Goal: Find specific page/section: Find specific page/section

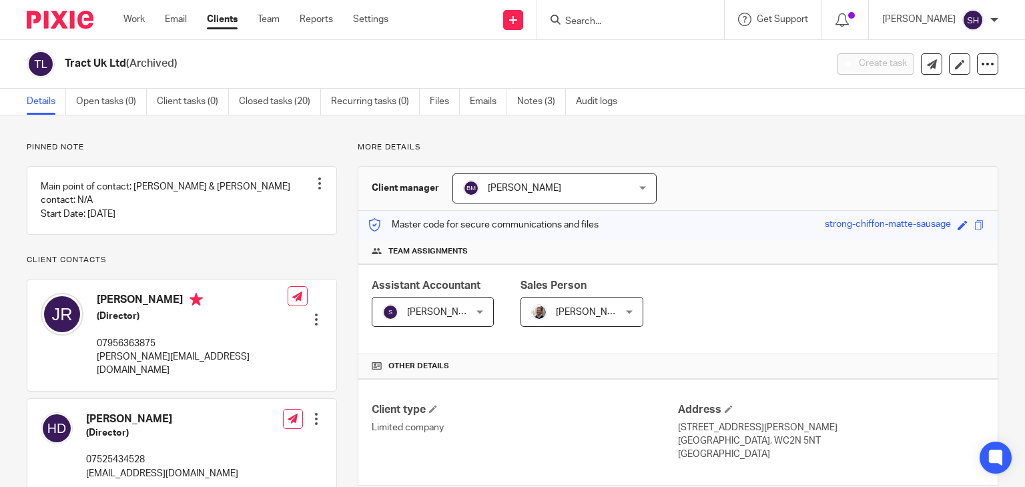
click at [613, 19] on input "Search" at bounding box center [624, 22] width 120 height 12
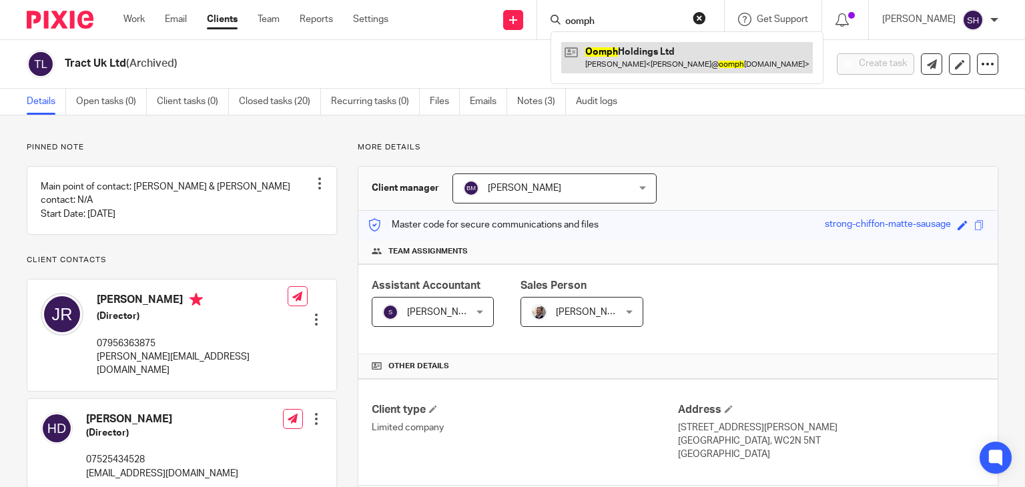
type input "oomph"
click at [622, 59] on link at bounding box center [686, 57] width 251 height 31
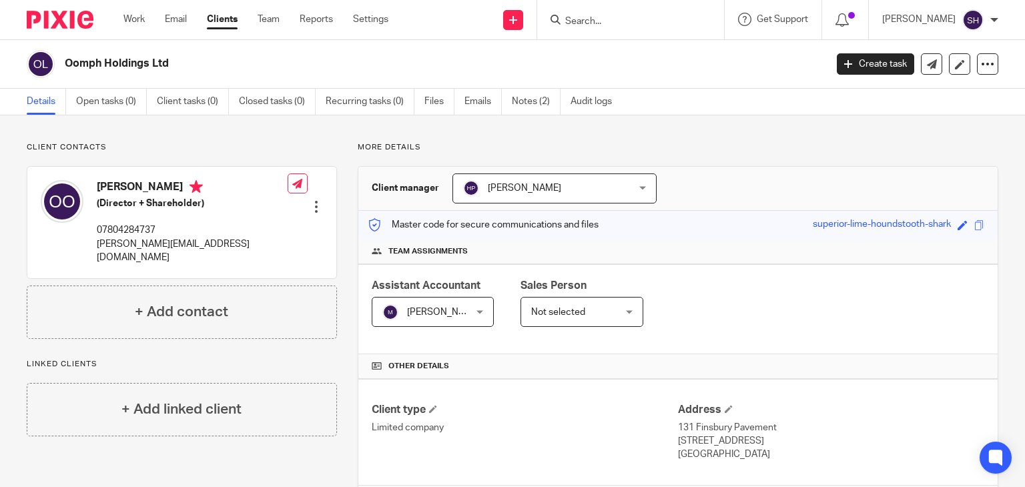
click at [571, 22] on input "Search" at bounding box center [624, 22] width 120 height 12
type input "Infinite"
click button "submit" at bounding box center [0, 0] width 0 height 0
click at [602, 19] on input "Infinite" at bounding box center [624, 22] width 120 height 12
click button "submit" at bounding box center [0, 0] width 0 height 0
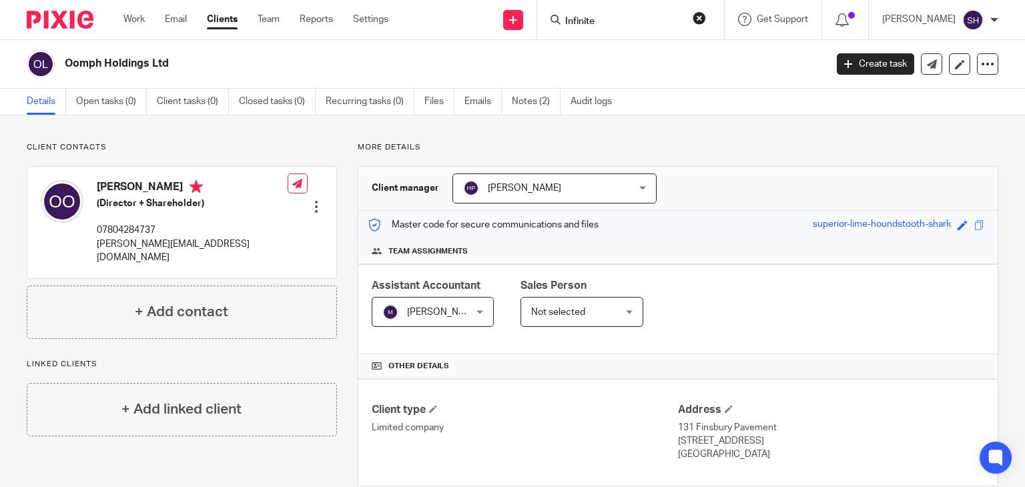
click at [602, 19] on input "Infinite" at bounding box center [624, 22] width 120 height 12
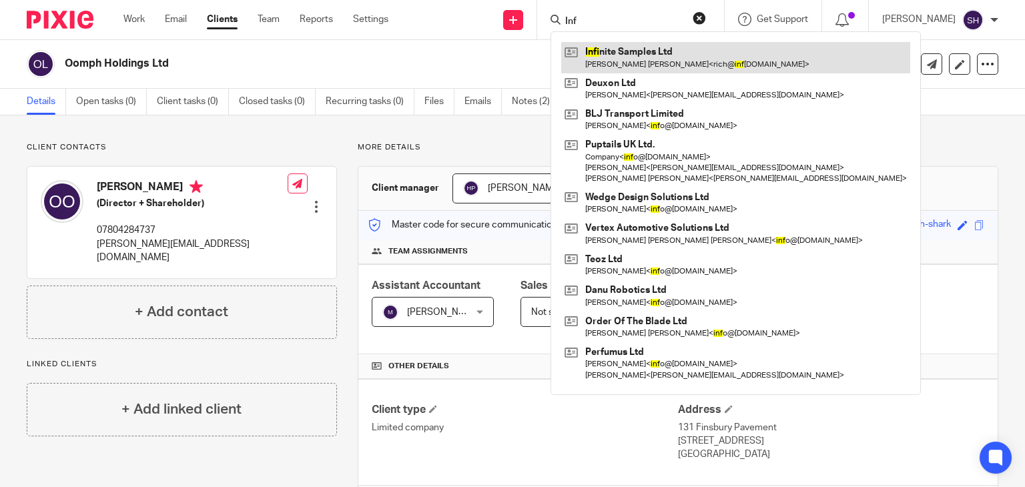
type input "Inf"
click at [631, 43] on link at bounding box center [735, 57] width 349 height 31
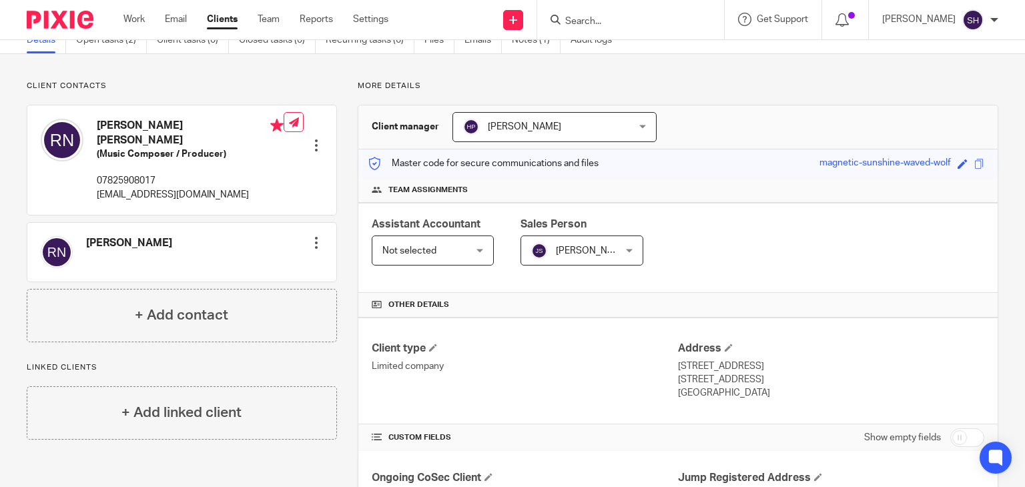
scroll to position [311, 0]
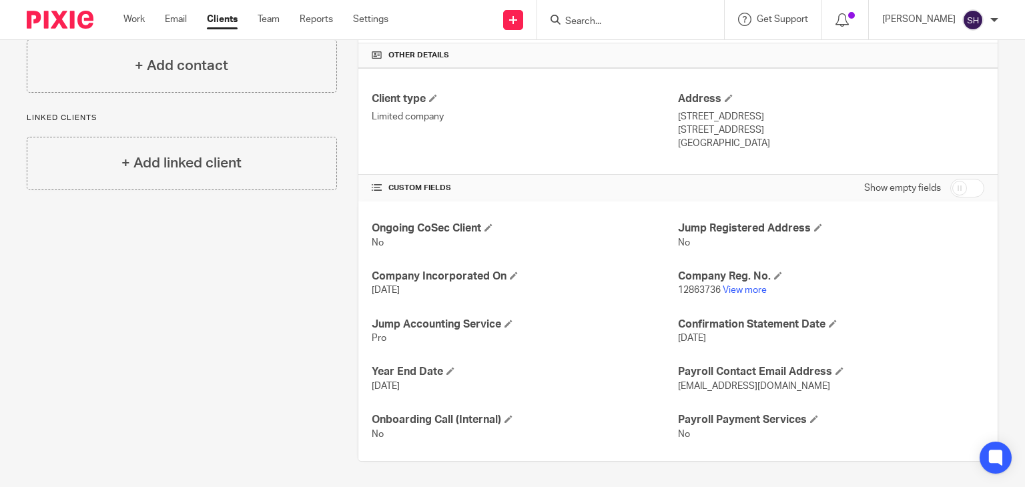
click at [886, 126] on p "Eastbourne, BN21 3YA" at bounding box center [831, 129] width 306 height 13
click at [619, 183] on h4 "CUSTOM FIELDS" at bounding box center [525, 188] width 306 height 11
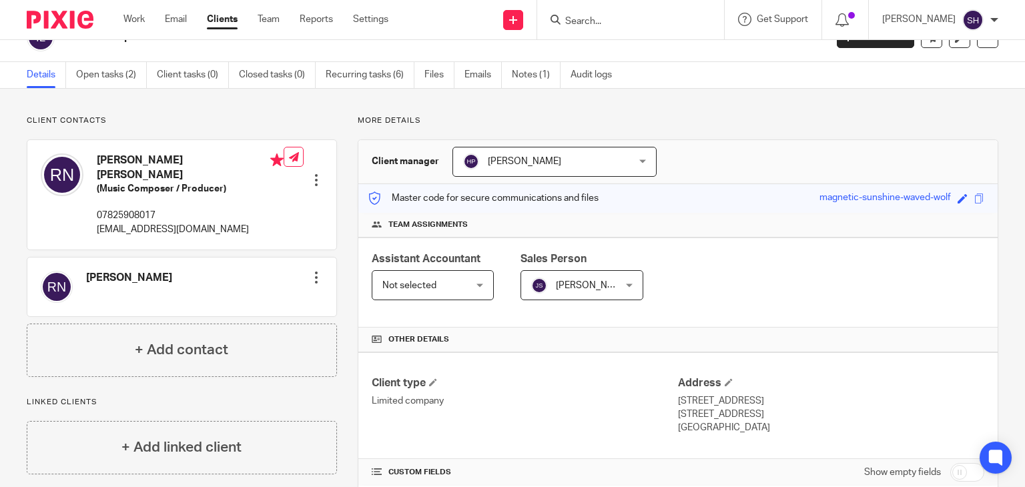
scroll to position [0, 0]
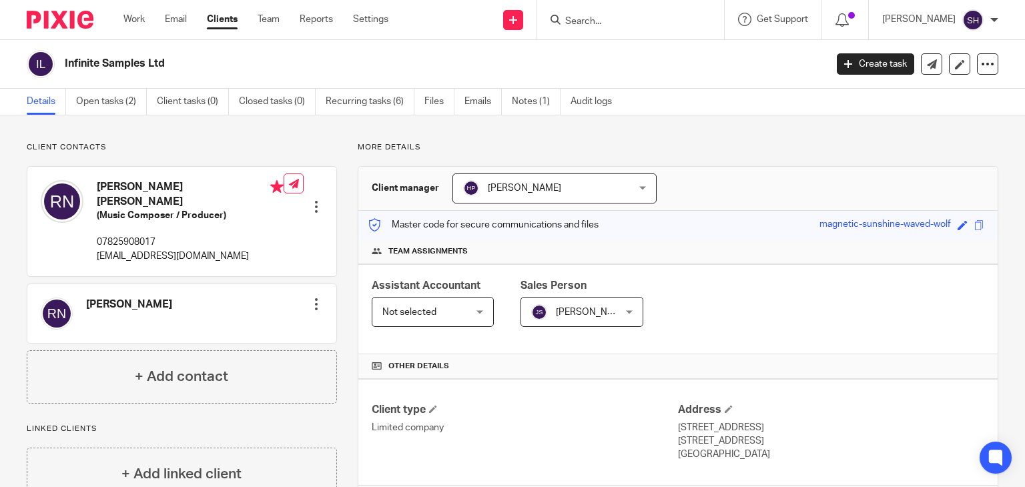
click at [681, 126] on div "Client contacts Richard Northen Edit contact Create client from contact Export …" at bounding box center [512, 457] width 1025 height 684
click at [768, 121] on div "Client contacts Richard Northen Edit contact Create client from contact Export …" at bounding box center [512, 457] width 1025 height 684
click at [756, 123] on div "Client contacts Richard Northen Edit contact Create client from contact Export …" at bounding box center [512, 457] width 1025 height 684
click at [524, 95] on link "Notes (1)" at bounding box center [536, 102] width 49 height 26
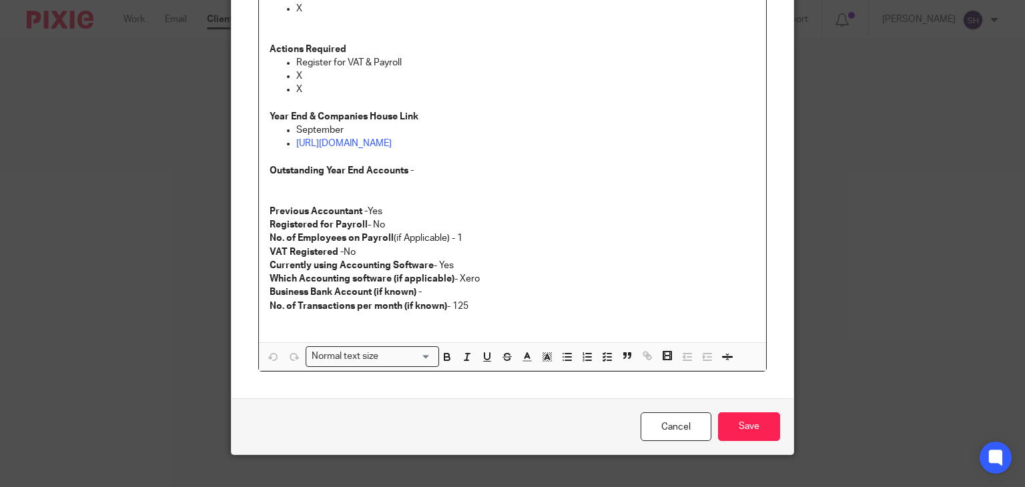
scroll to position [470, 0]
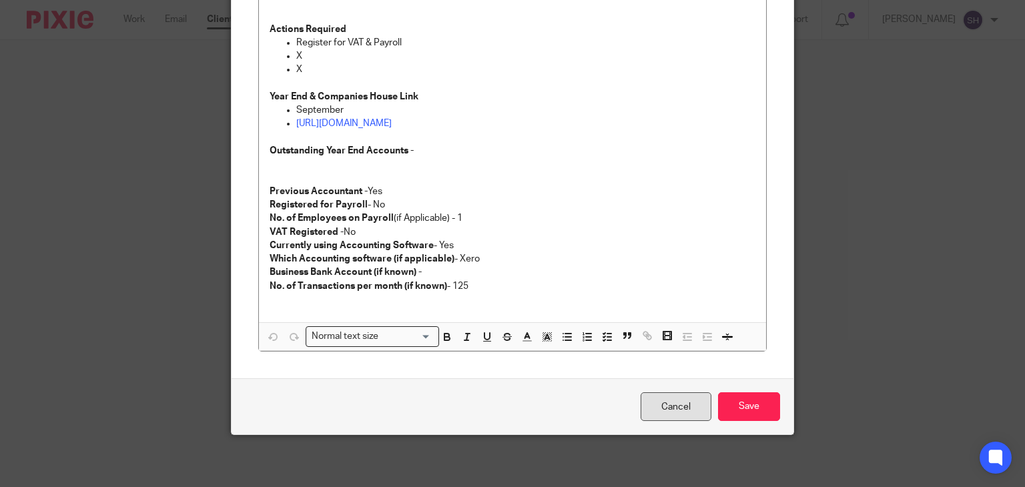
click at [664, 406] on link "Cancel" at bounding box center [675, 406] width 71 height 29
click at [670, 402] on link "Cancel" at bounding box center [675, 406] width 71 height 29
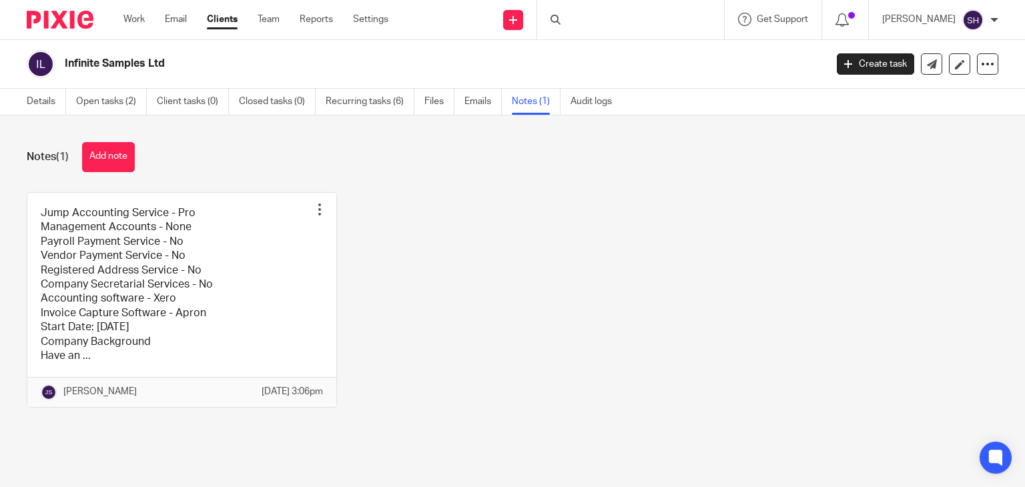
click at [593, 21] on div at bounding box center [630, 19] width 187 height 39
click at [556, 21] on icon at bounding box center [555, 20] width 10 height 10
click at [571, 19] on input "Search" at bounding box center [624, 22] width 120 height 12
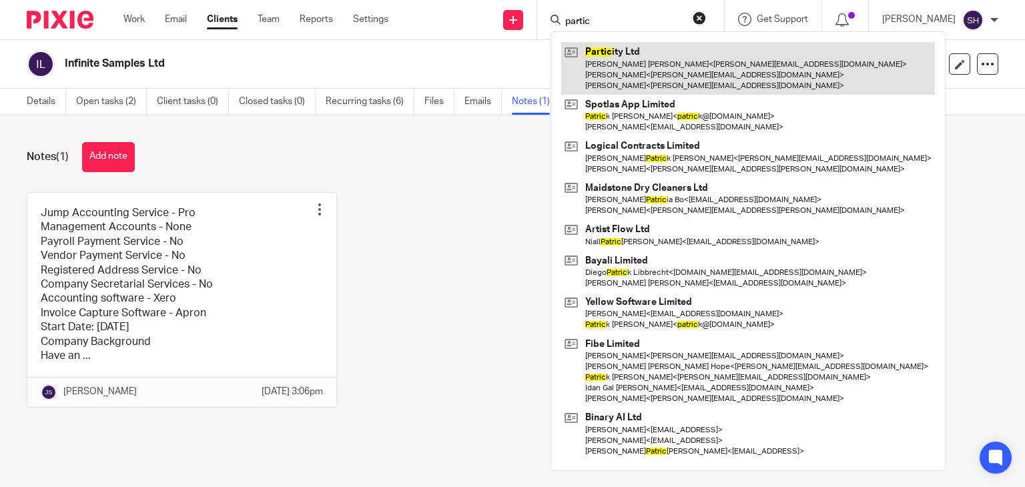
type input "partic"
click at [604, 67] on link at bounding box center [748, 68] width 374 height 53
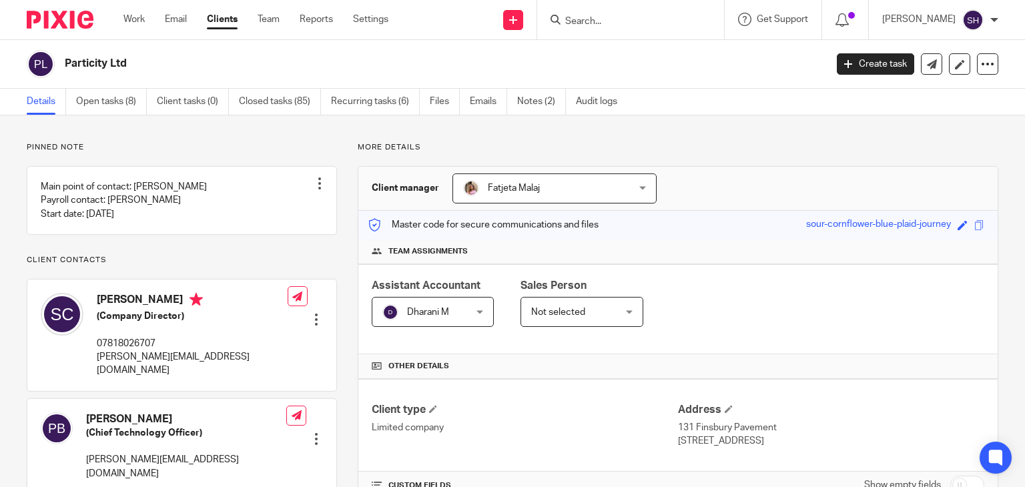
click at [592, 21] on input "Search" at bounding box center [624, 22] width 120 height 12
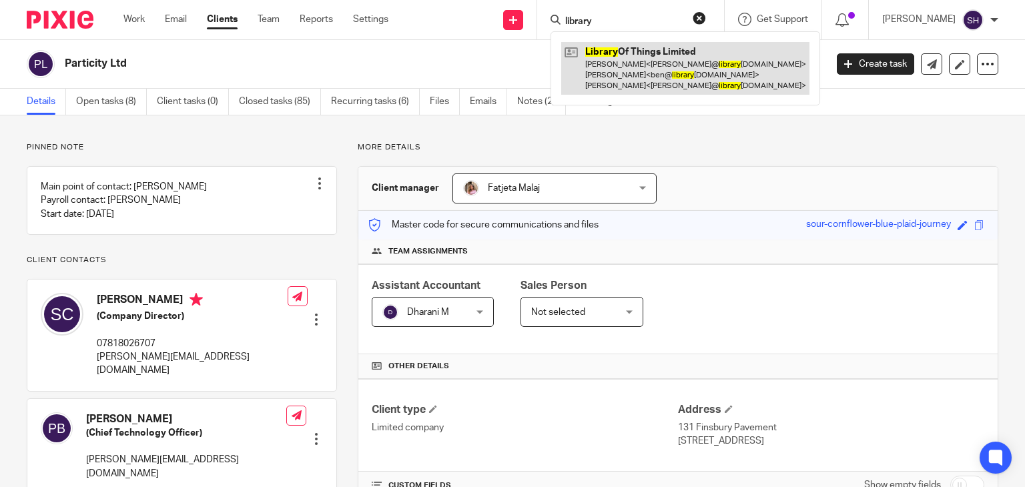
type input "library"
click at [596, 76] on link at bounding box center [685, 68] width 248 height 53
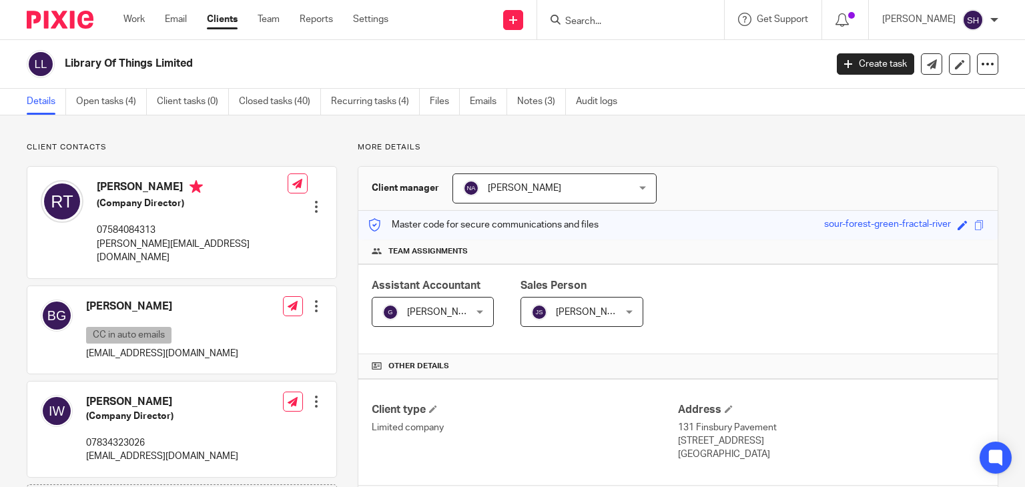
click at [632, 19] on input "Search" at bounding box center [624, 22] width 120 height 12
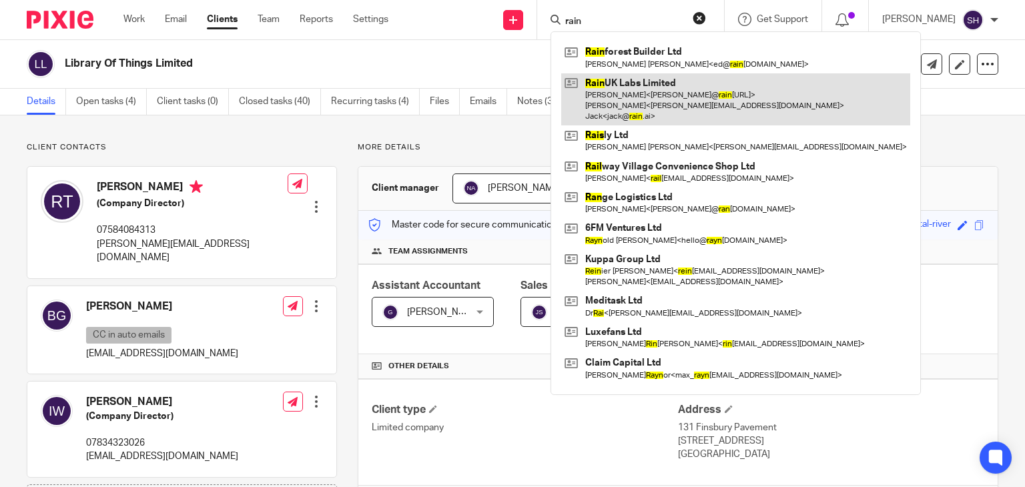
type input "rain"
click at [660, 77] on link at bounding box center [735, 99] width 349 height 53
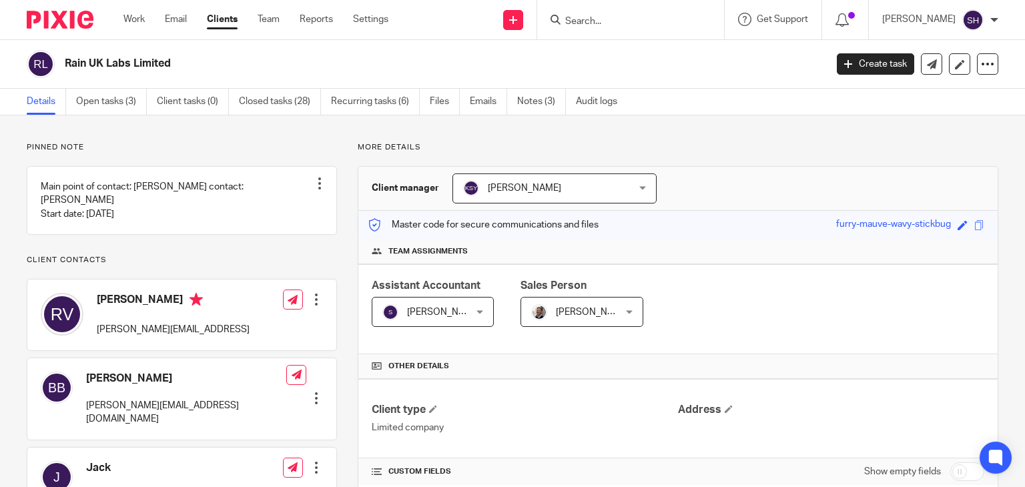
click at [612, 17] on input "Search" at bounding box center [624, 22] width 120 height 12
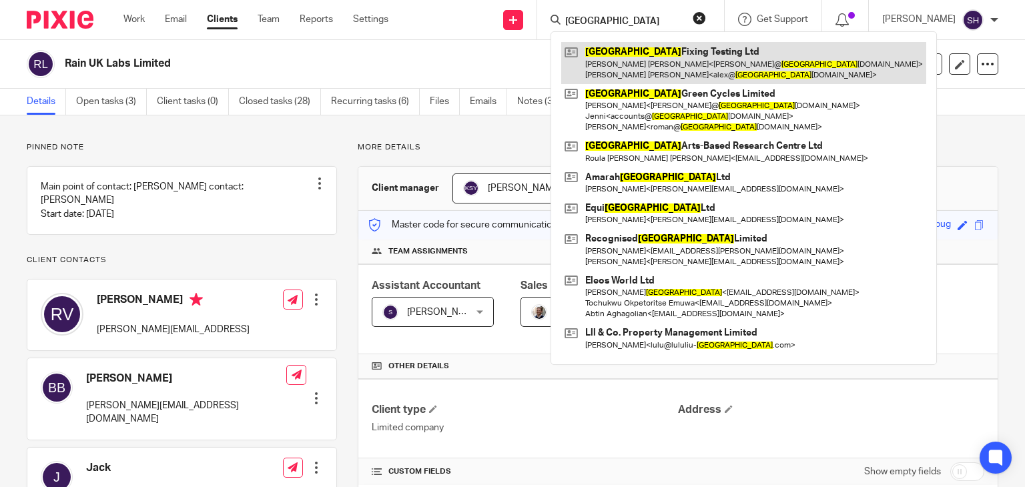
type input "london"
click at [675, 49] on link at bounding box center [743, 62] width 365 height 41
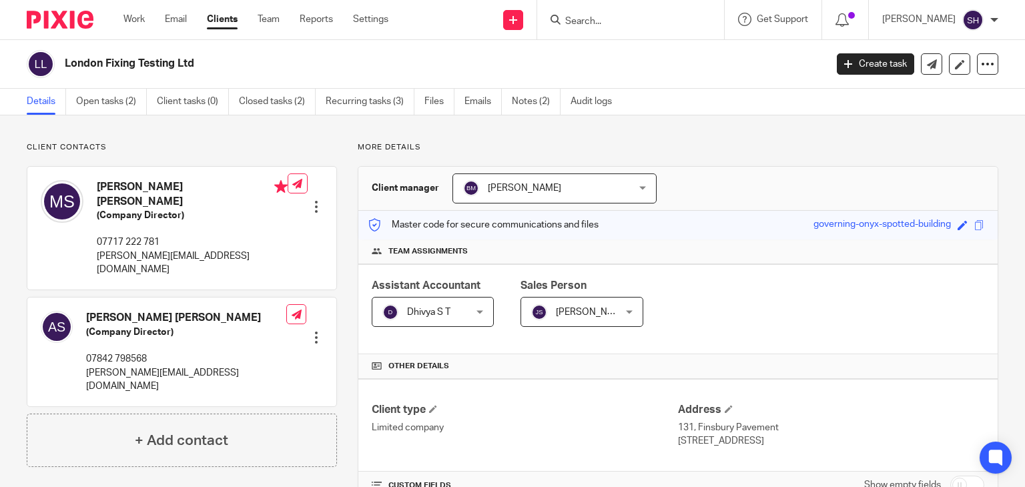
click at [361, 67] on h2 "London Fixing Testing Ltd" at bounding box center [366, 64] width 602 height 14
click at [584, 19] on input "Search" at bounding box center [624, 22] width 120 height 12
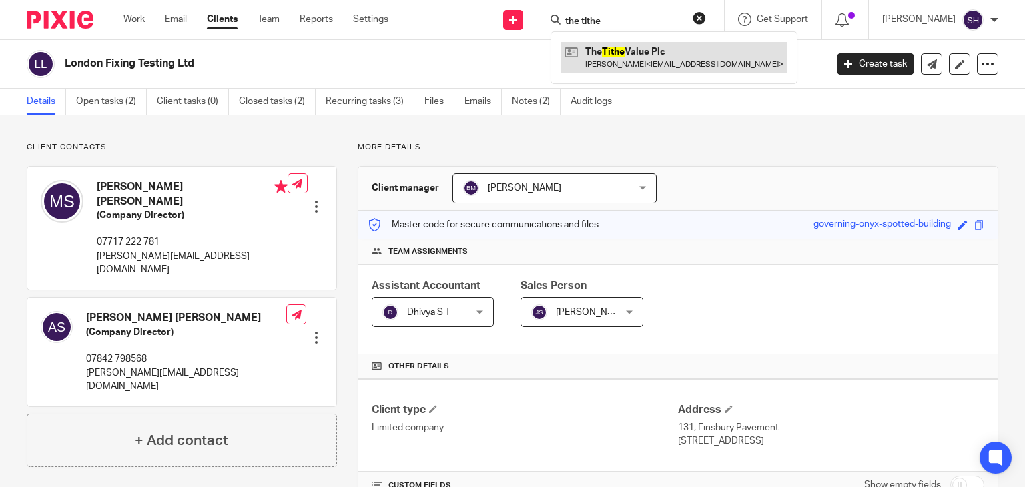
type input "the tithe"
click at [661, 65] on link at bounding box center [673, 57] width 225 height 31
click at [636, 51] on link at bounding box center [673, 57] width 225 height 31
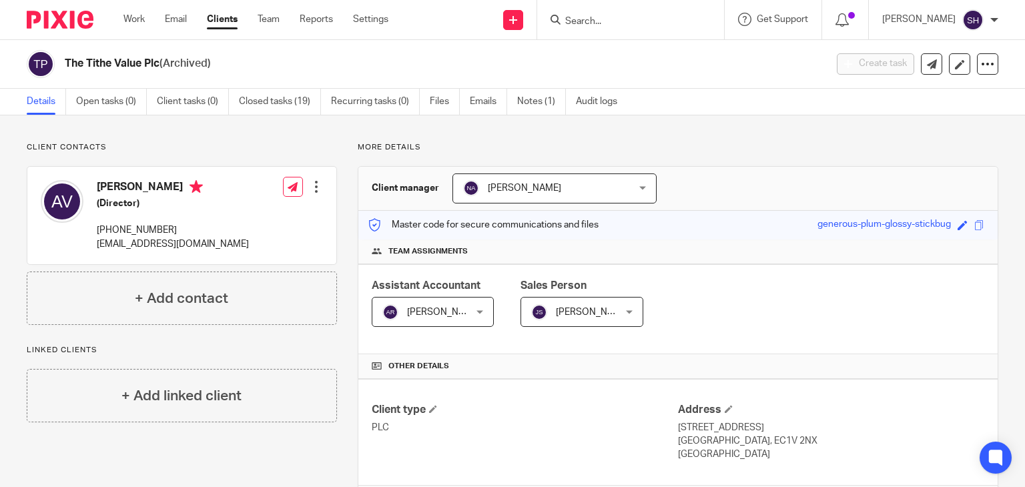
click at [584, 17] on input "Search" at bounding box center [624, 22] width 120 height 12
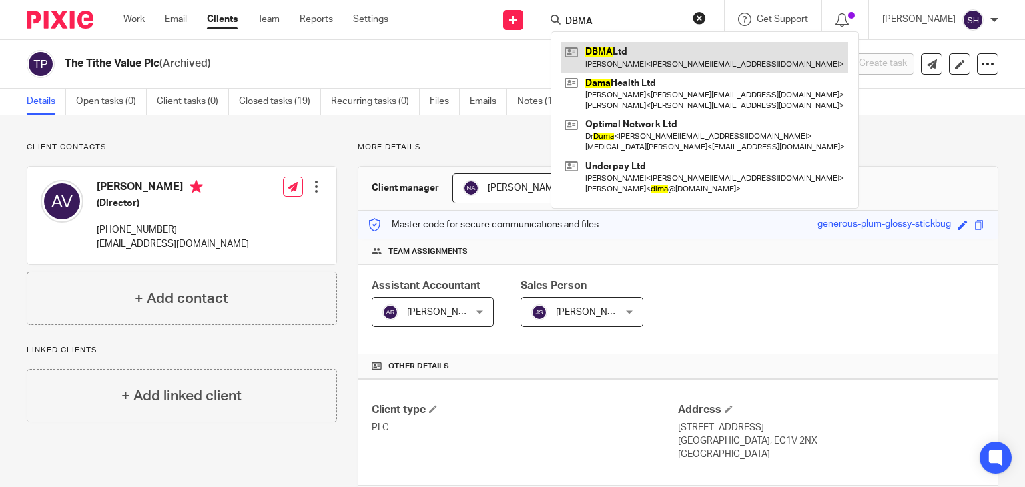
type input "DBMA"
drag, startPoint x: 627, startPoint y: 52, endPoint x: 752, endPoint y: 61, distance: 125.8
click at [628, 52] on link at bounding box center [704, 57] width 287 height 31
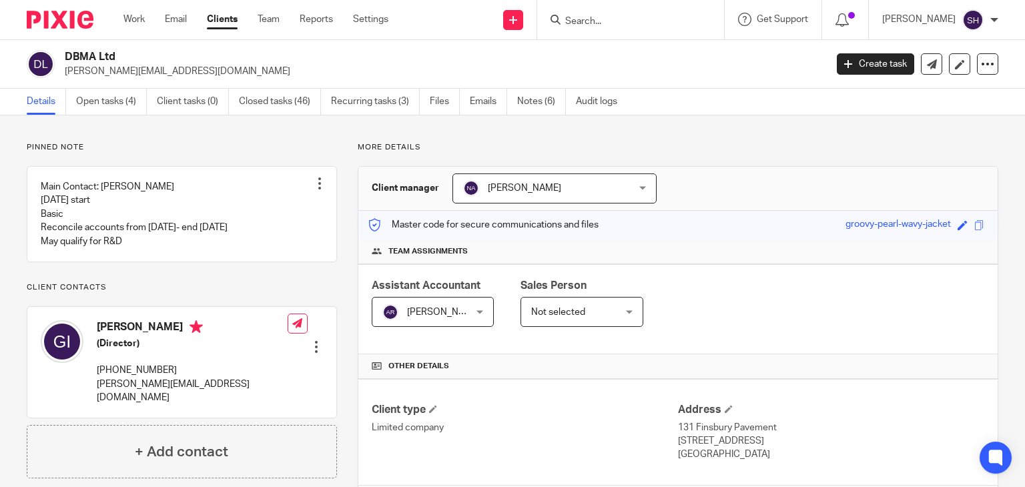
click at [600, 24] on input "Search" at bounding box center [624, 22] width 120 height 12
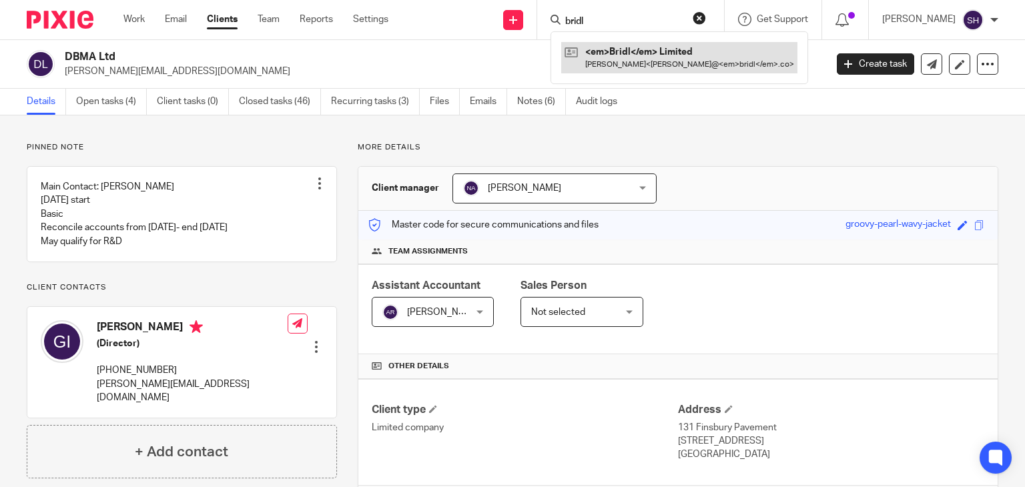
type input "bridl"
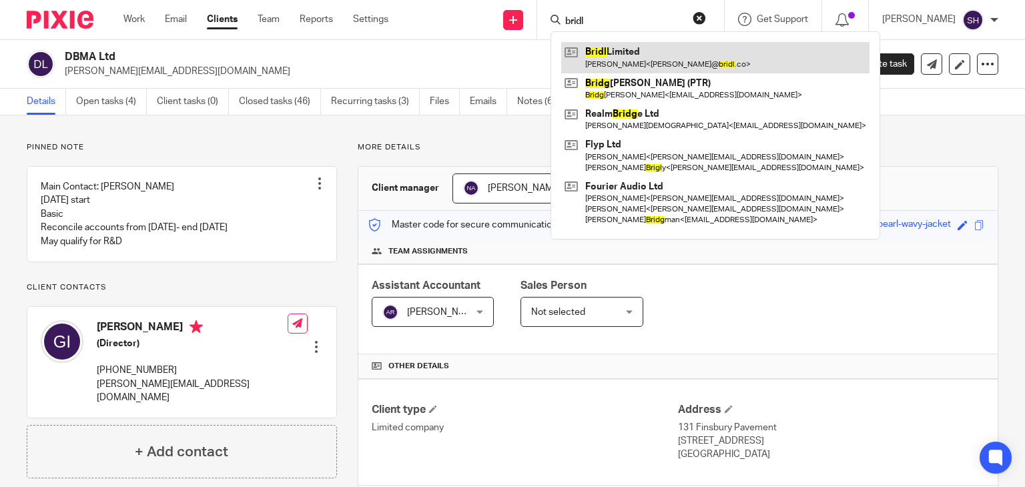
click at [628, 57] on link at bounding box center [715, 57] width 308 height 31
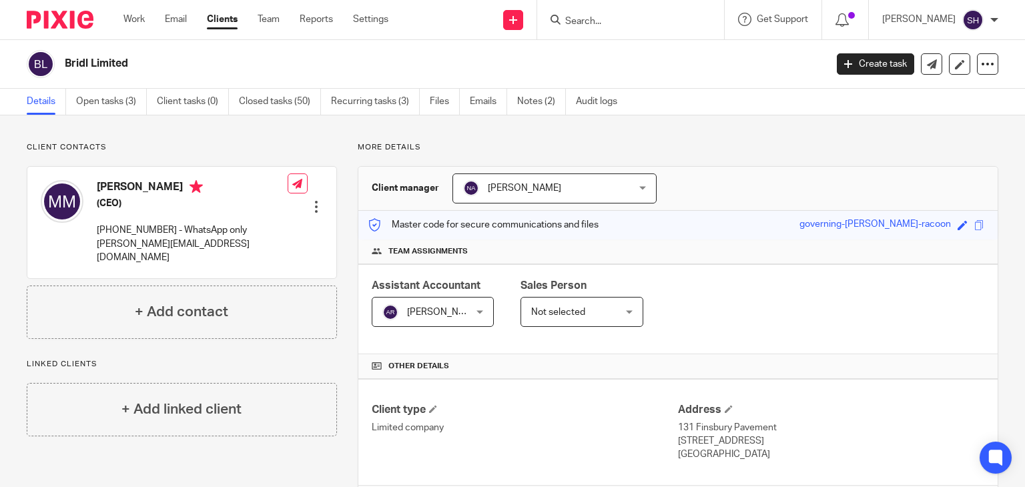
click at [598, 19] on input "Search" at bounding box center [624, 22] width 120 height 12
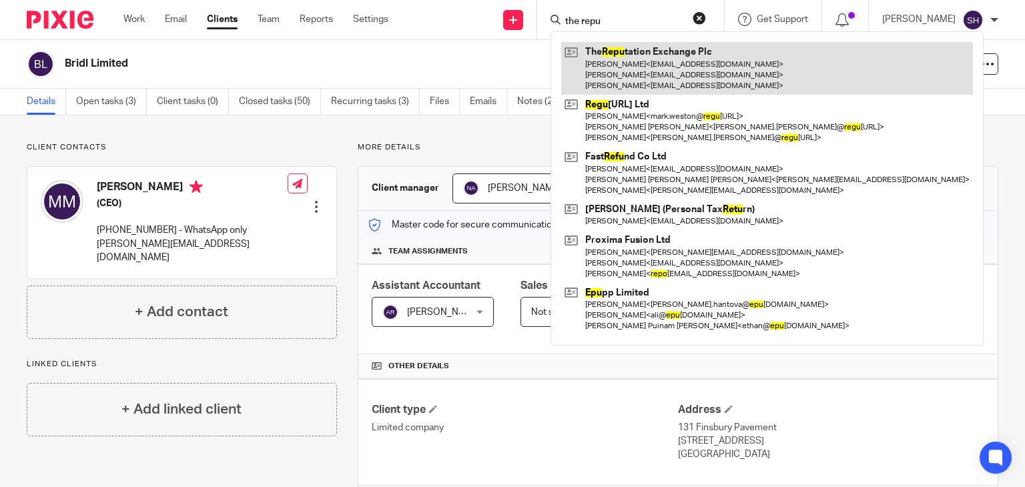
type input "the repu"
click at [720, 51] on link at bounding box center [767, 68] width 412 height 53
click at [695, 73] on link at bounding box center [767, 68] width 412 height 53
click at [678, 76] on link at bounding box center [767, 68] width 412 height 53
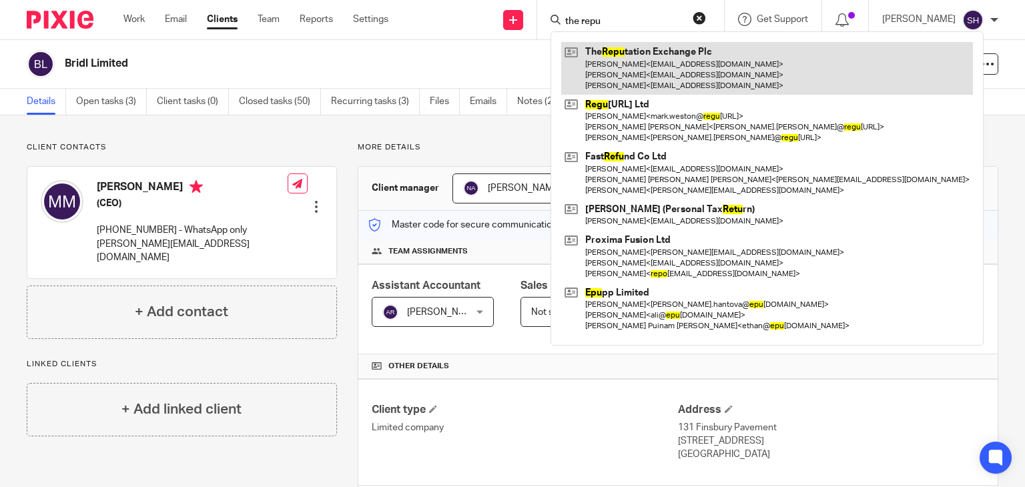
click at [679, 75] on link at bounding box center [767, 68] width 412 height 53
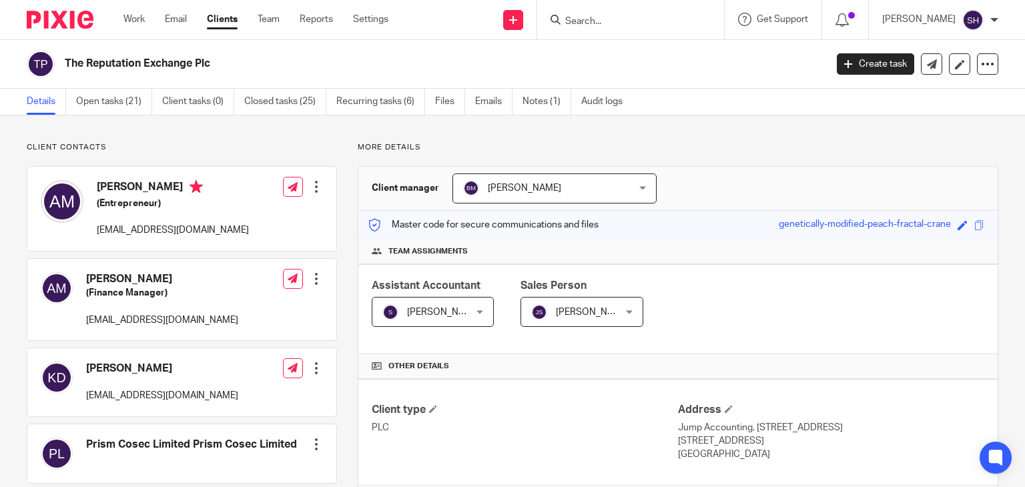
click at [582, 19] on input "Search" at bounding box center [624, 22] width 120 height 12
click button "submit" at bounding box center [0, 0] width 0 height 0
click at [634, 17] on input "atoma research" at bounding box center [624, 22] width 120 height 12
type input "a"
click at [674, 65] on div "The Reputation Exchange Plc" at bounding box center [441, 64] width 752 height 14
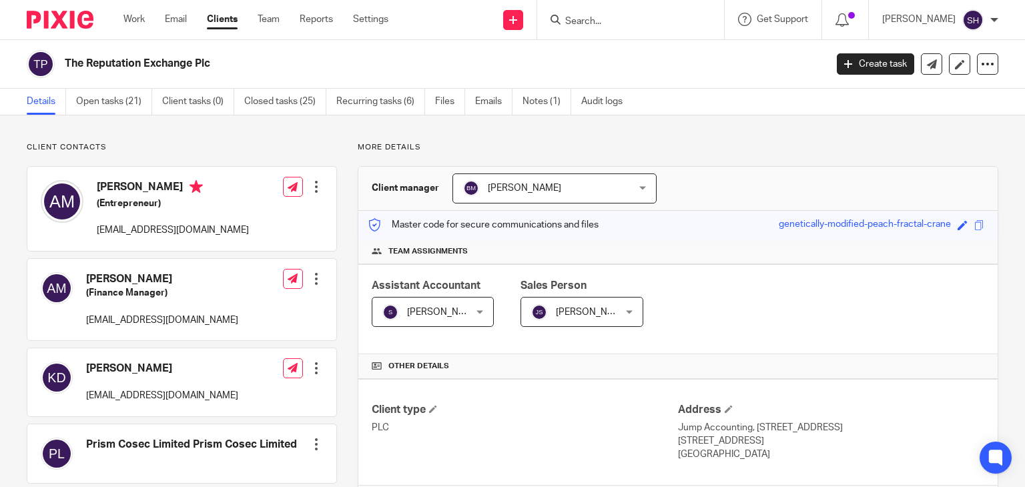
click at [674, 65] on div "The Reputation Exchange Plc" at bounding box center [441, 64] width 752 height 14
drag, startPoint x: 672, startPoint y: 62, endPoint x: 668, endPoint y: 56, distance: 7.2
drag, startPoint x: 668, startPoint y: 56, endPoint x: 604, endPoint y: 39, distance: 65.7
click at [604, 39] on div "Work Email Clients Team Reports Settings Work Email Clients Team Reports Settin…" at bounding box center [512, 20] width 1025 height 40
click at [594, 14] on form at bounding box center [635, 19] width 142 height 17
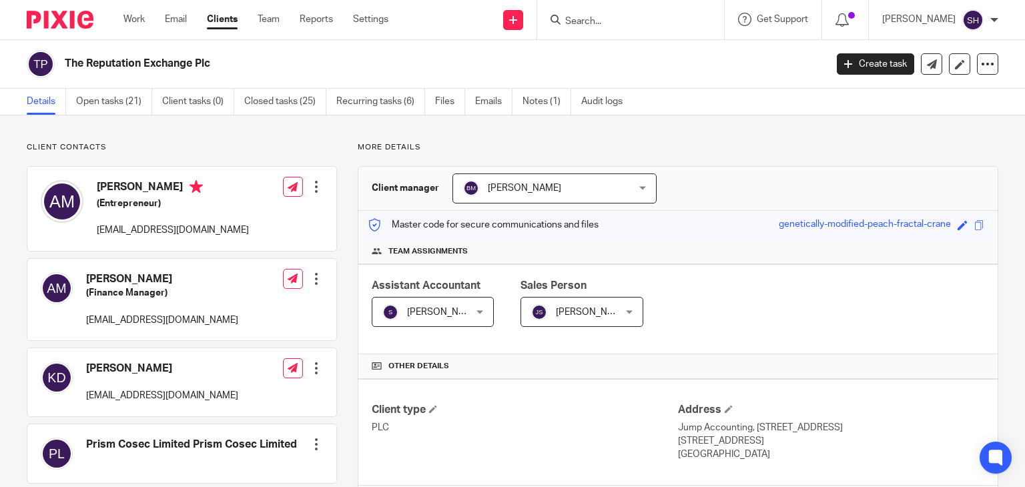
click at [584, 21] on input "Search" at bounding box center [624, 22] width 120 height 12
click at [632, 23] on input "atoma research" at bounding box center [624, 22] width 120 height 12
click at [640, 16] on input "atoma research" at bounding box center [624, 22] width 120 height 12
click at [640, 21] on input "atoma research" at bounding box center [624, 22] width 120 height 12
type input "a"
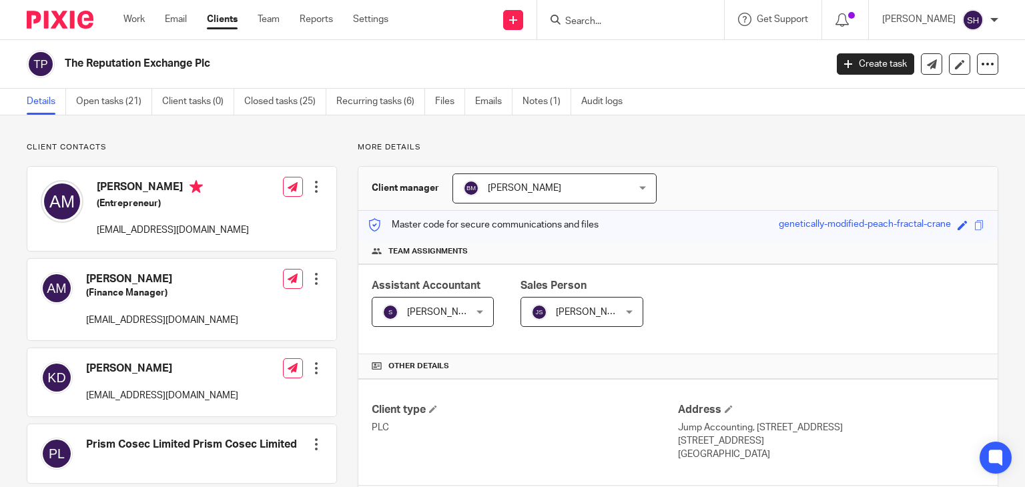
click at [588, 27] on div at bounding box center [630, 19] width 187 height 39
click at [608, 22] on input "Search" at bounding box center [624, 22] width 120 height 12
click at [610, 67] on h2 "The Reputation Exchange Plc" at bounding box center [366, 64] width 602 height 14
click at [590, 11] on form at bounding box center [635, 19] width 142 height 17
click at [592, 22] on input "Search" at bounding box center [624, 22] width 120 height 12
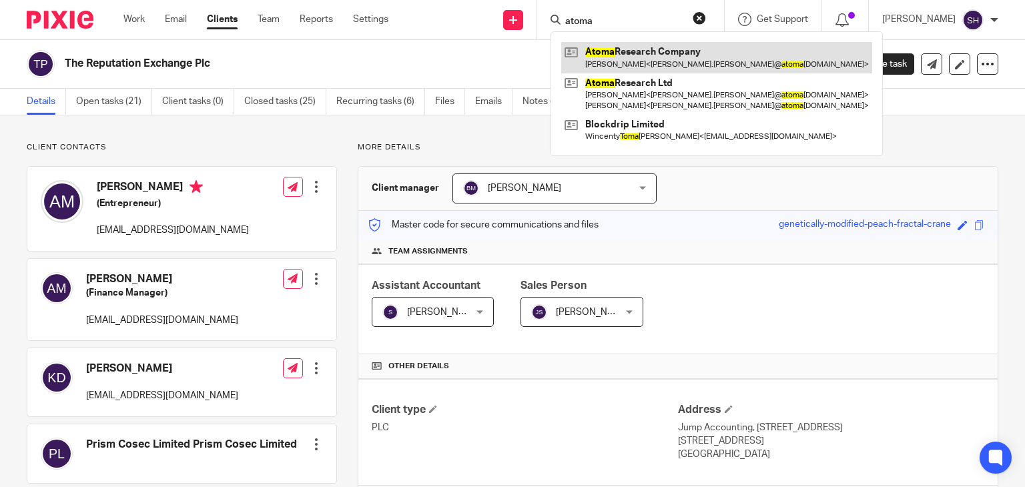
type input "atoma"
click at [634, 58] on link at bounding box center [716, 57] width 311 height 31
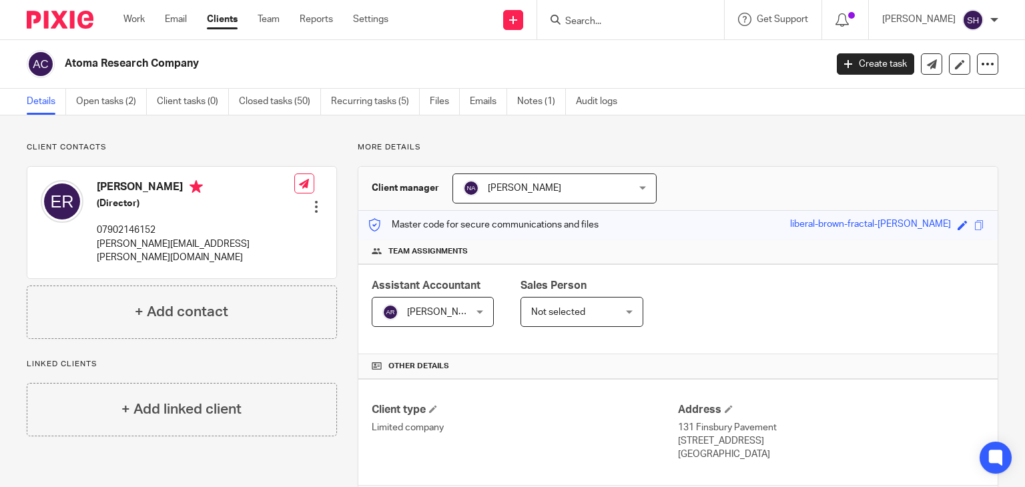
click at [598, 23] on input "Search" at bounding box center [624, 22] width 120 height 12
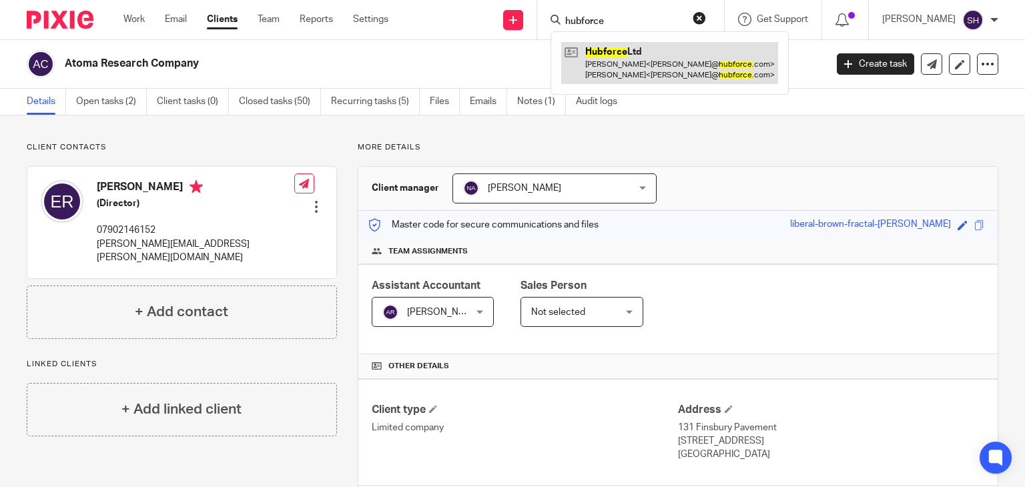
type input "hubforce"
click at [632, 57] on link at bounding box center [669, 62] width 217 height 41
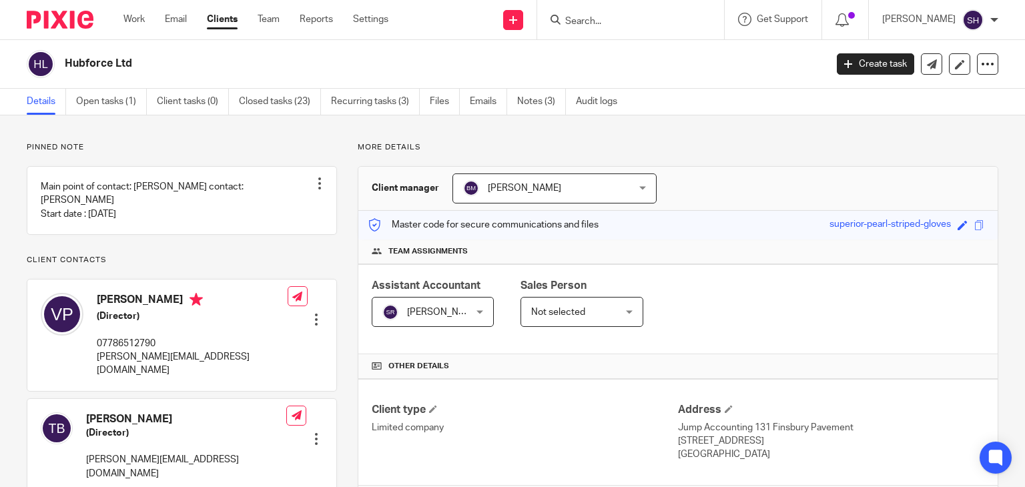
click at [611, 17] on input "Search" at bounding box center [624, 22] width 120 height 12
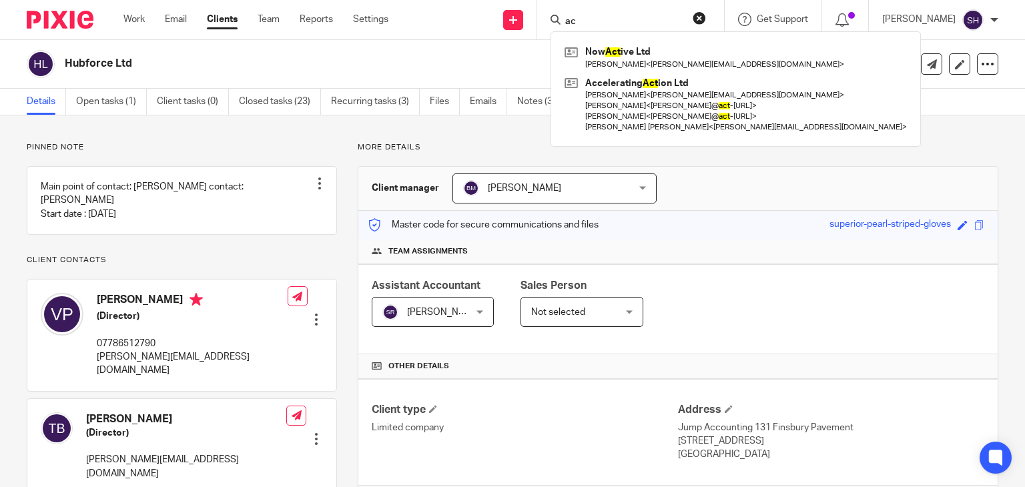
type input "a"
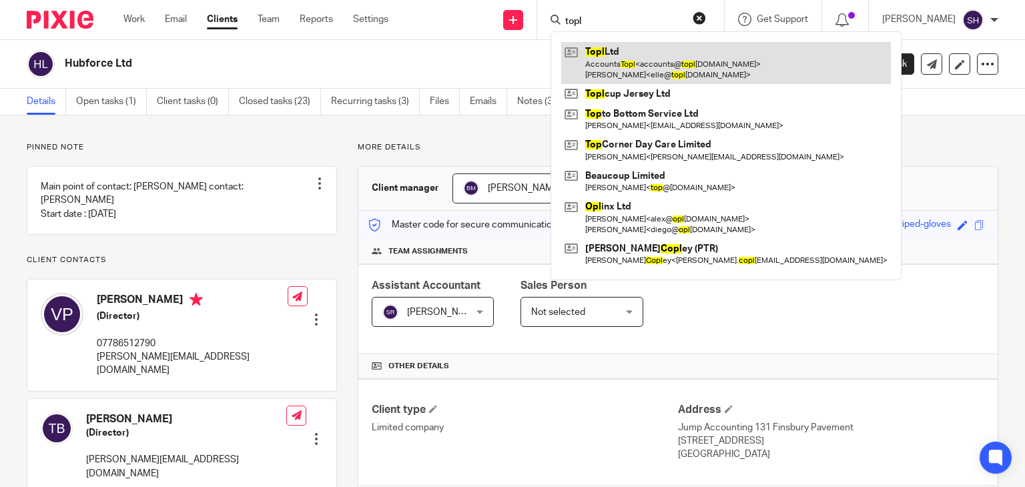
type input "topl"
click at [618, 67] on link at bounding box center [726, 62] width 330 height 41
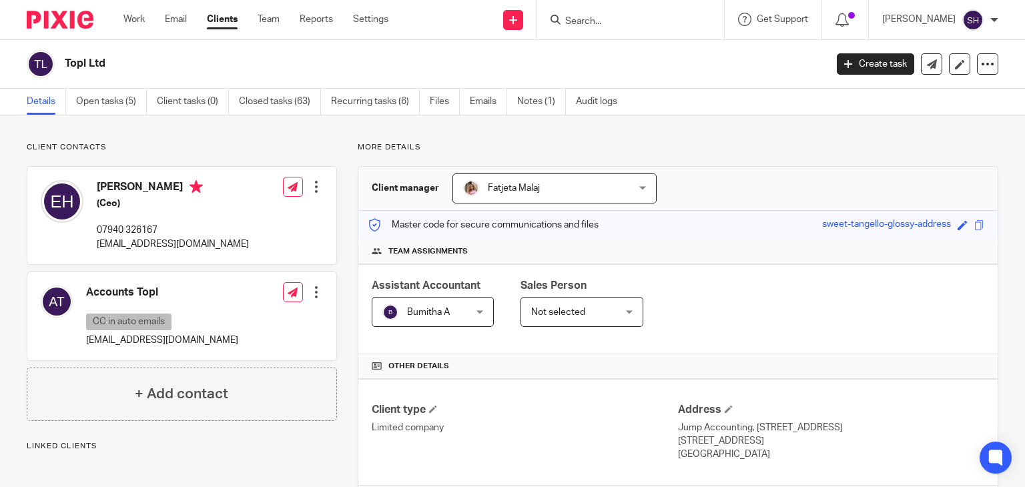
click at [591, 17] on input "Search" at bounding box center [624, 22] width 120 height 12
click at [597, 20] on input "Search" at bounding box center [624, 22] width 120 height 12
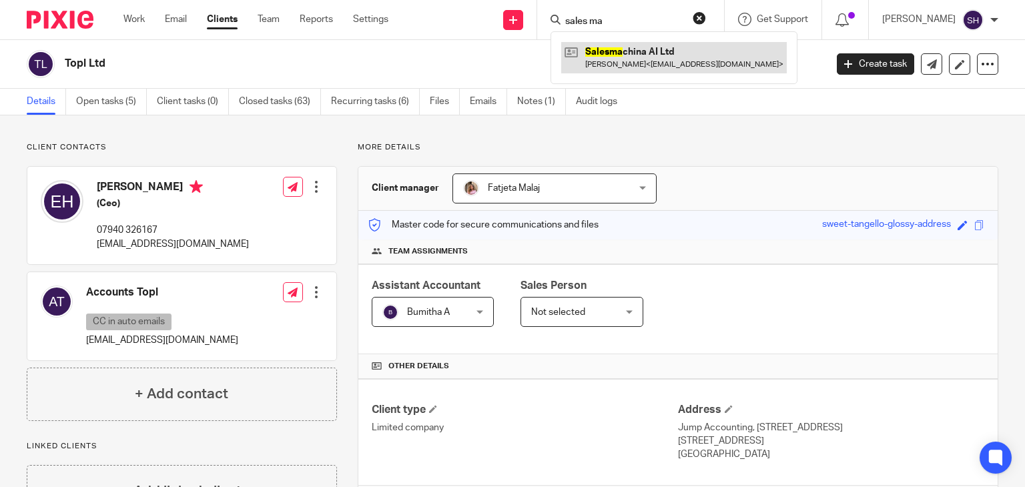
type input "sales ma"
click at [620, 45] on link at bounding box center [673, 57] width 225 height 31
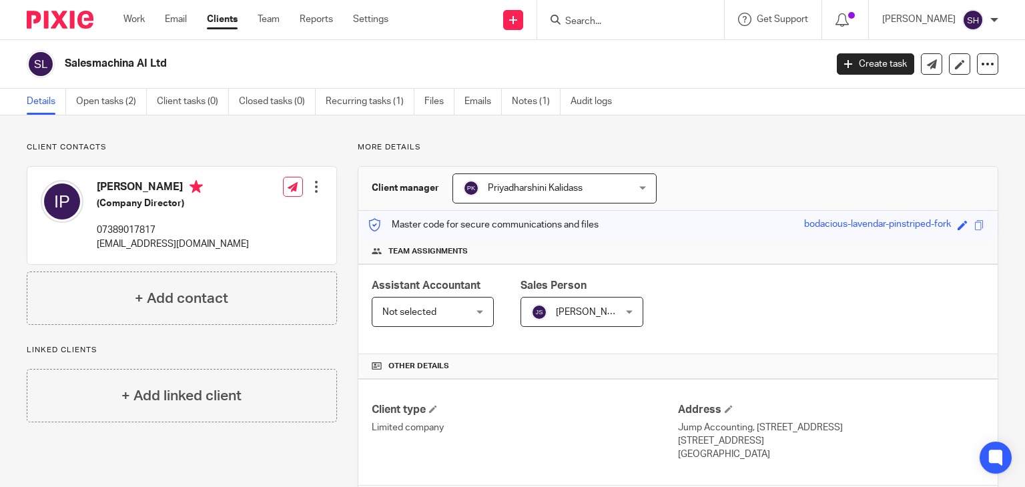
click at [582, 16] on input "Search" at bounding box center [624, 22] width 120 height 12
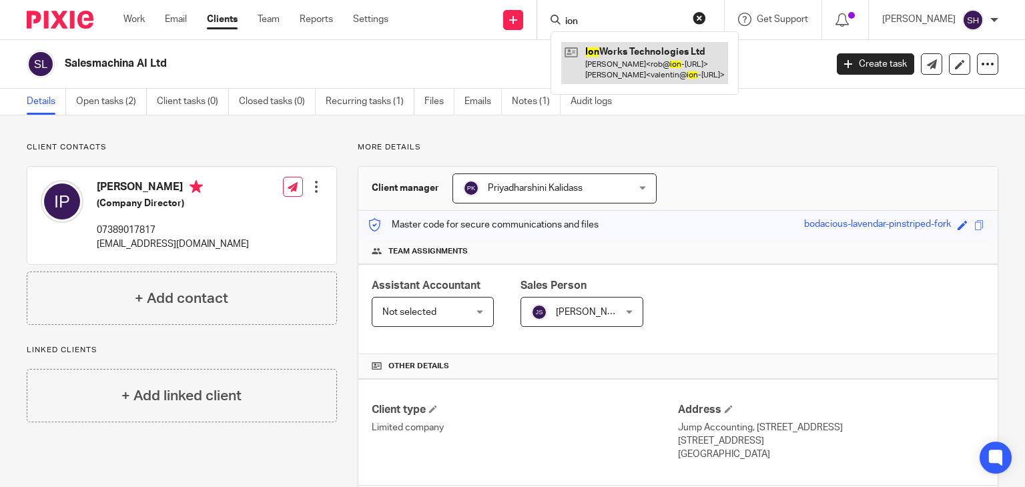
type input "ion"
click at [667, 73] on link at bounding box center [644, 62] width 167 height 41
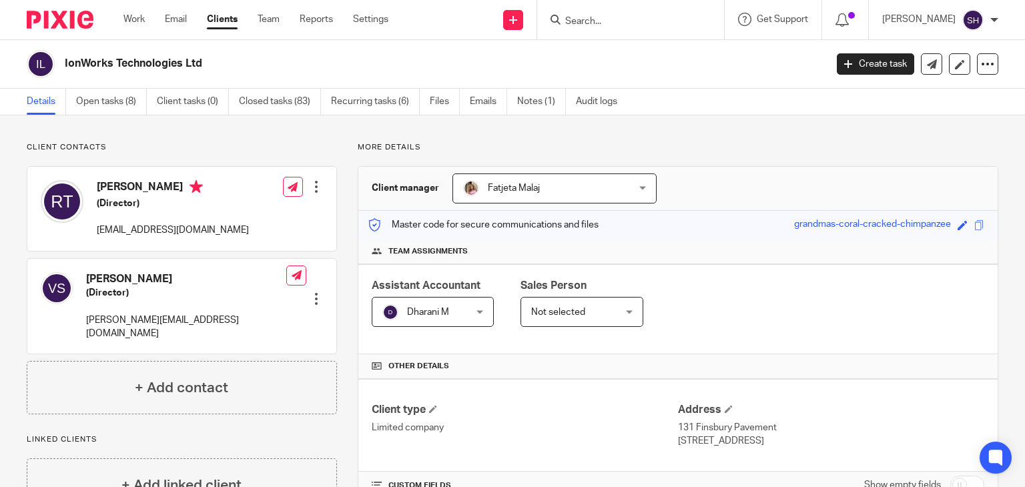
click at [598, 11] on form at bounding box center [635, 19] width 142 height 17
click at [594, 16] on input "Search" at bounding box center [624, 22] width 120 height 12
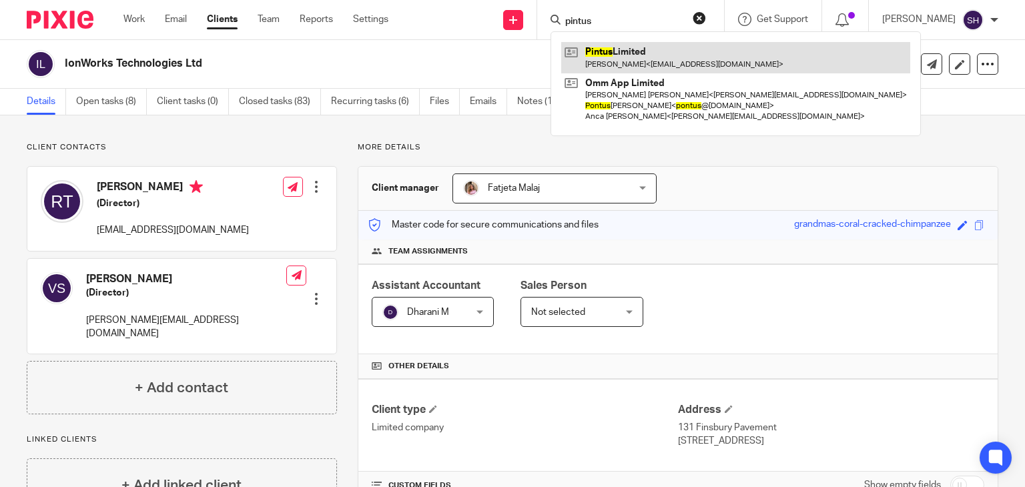
type input "pintus"
click at [634, 57] on link at bounding box center [735, 57] width 349 height 31
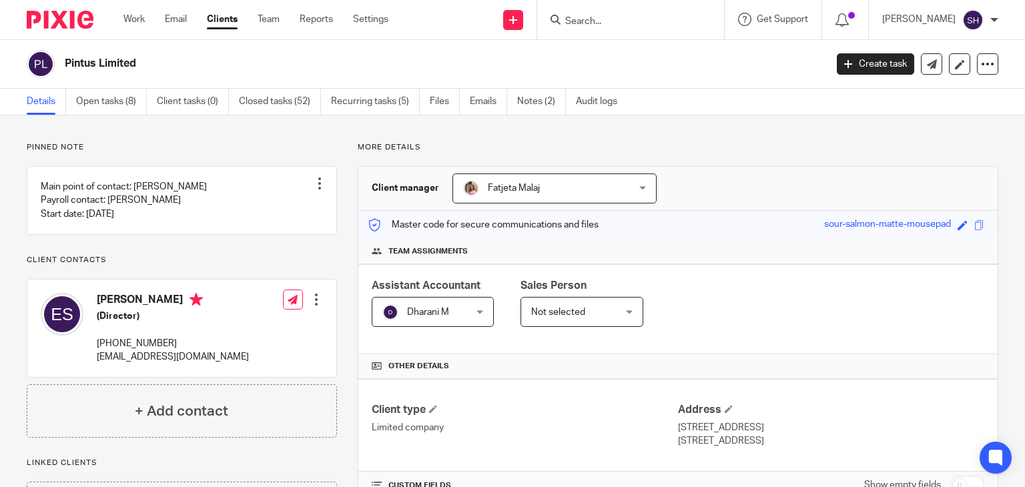
click at [576, 16] on input "Search" at bounding box center [624, 22] width 120 height 12
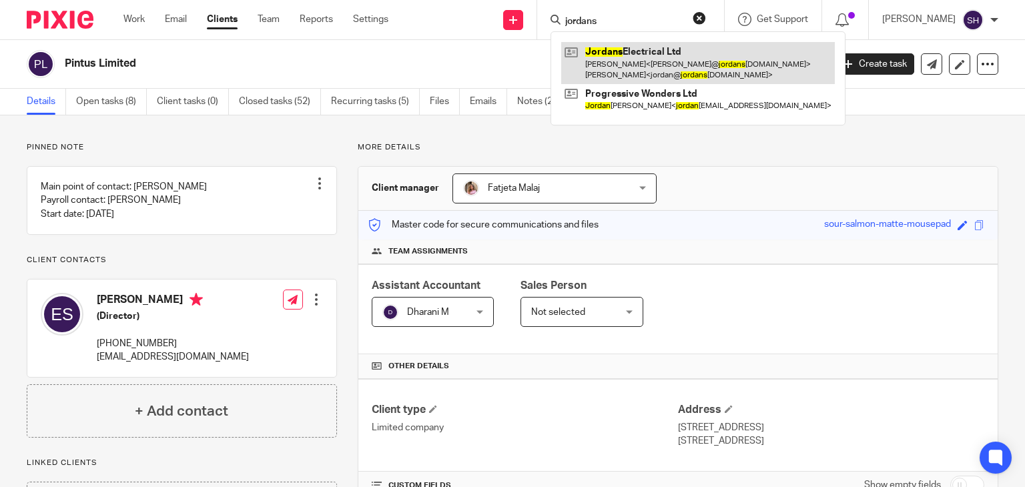
type input "jordans"
click at [640, 62] on link at bounding box center [697, 62] width 273 height 41
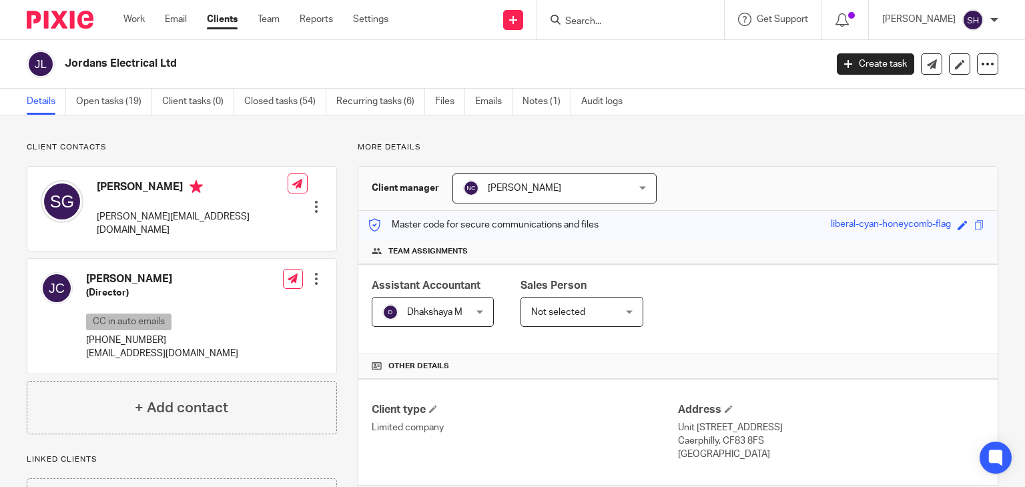
click at [599, 25] on input "Search" at bounding box center [624, 22] width 120 height 12
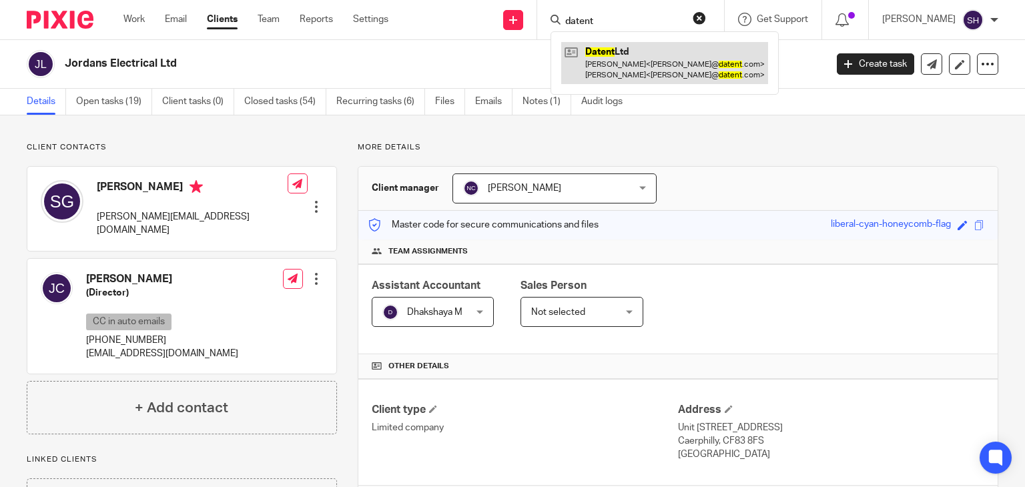
type input "datent"
click at [610, 58] on link at bounding box center [664, 62] width 207 height 41
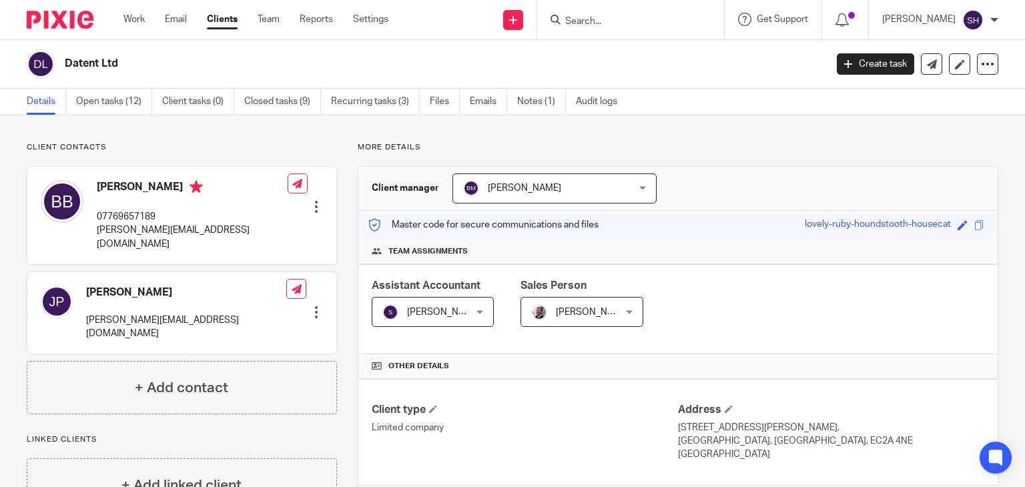
click at [619, 9] on div at bounding box center [630, 19] width 187 height 39
click at [594, 25] on input "Search" at bounding box center [624, 22] width 120 height 12
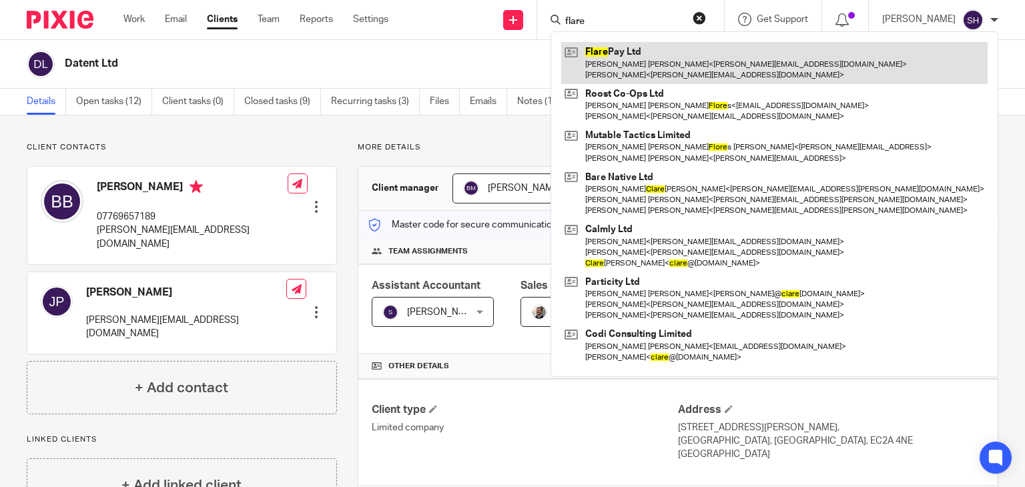
type input "flare"
click at [648, 53] on link at bounding box center [774, 62] width 426 height 41
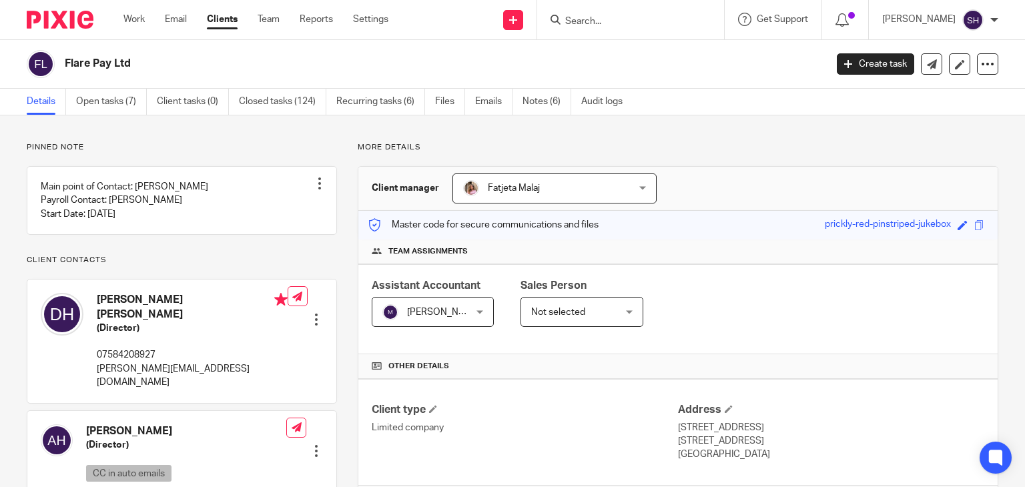
click at [576, 19] on input "Search" at bounding box center [624, 22] width 120 height 12
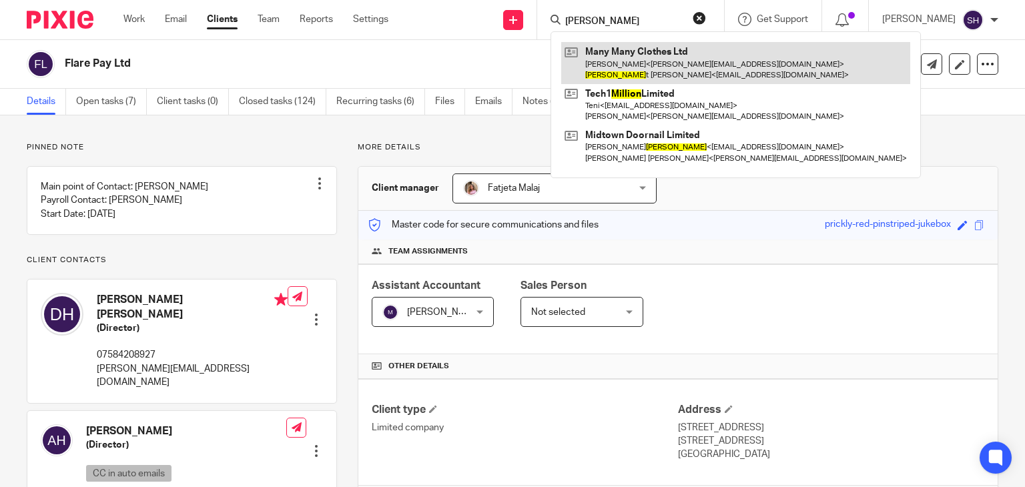
type input "millicen"
click at [694, 68] on link at bounding box center [735, 62] width 349 height 41
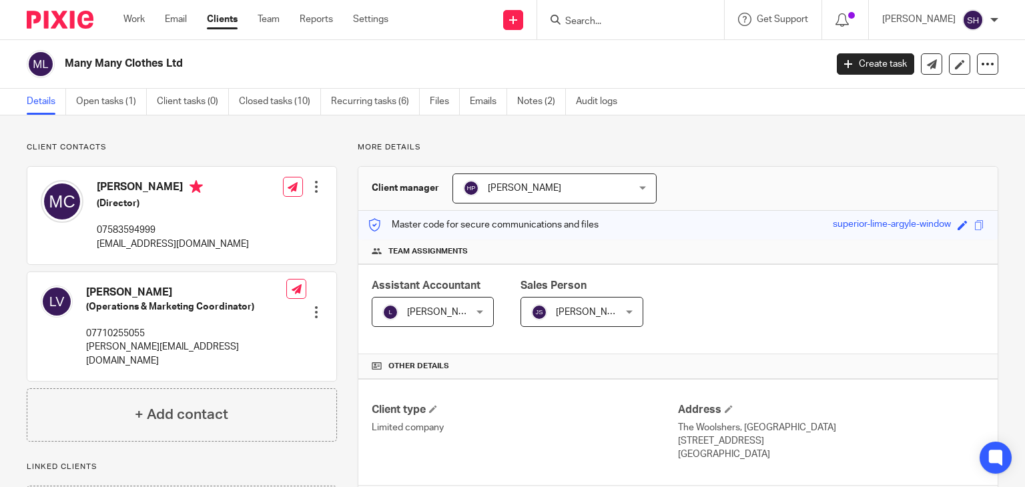
click at [581, 16] on input "Search" at bounding box center [624, 22] width 120 height 12
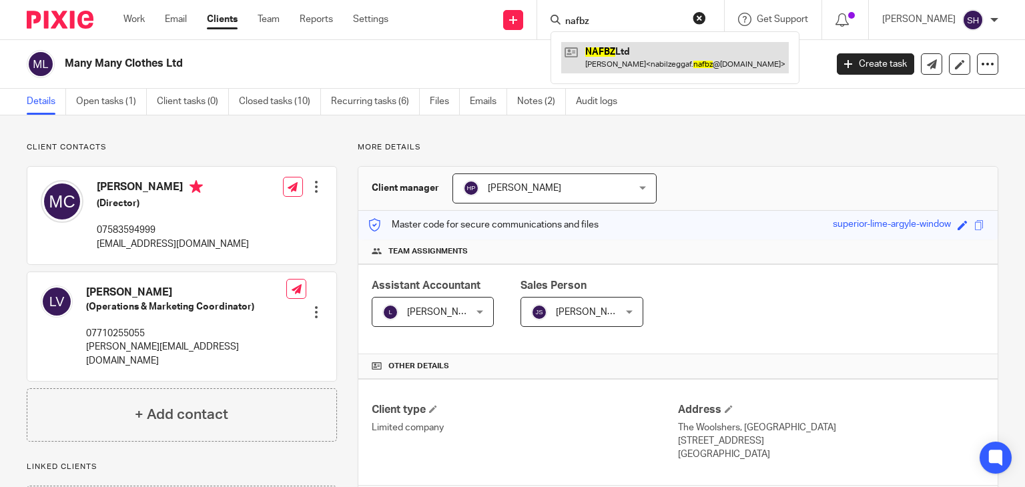
type input "nafbz"
click at [634, 62] on link at bounding box center [674, 57] width 227 height 31
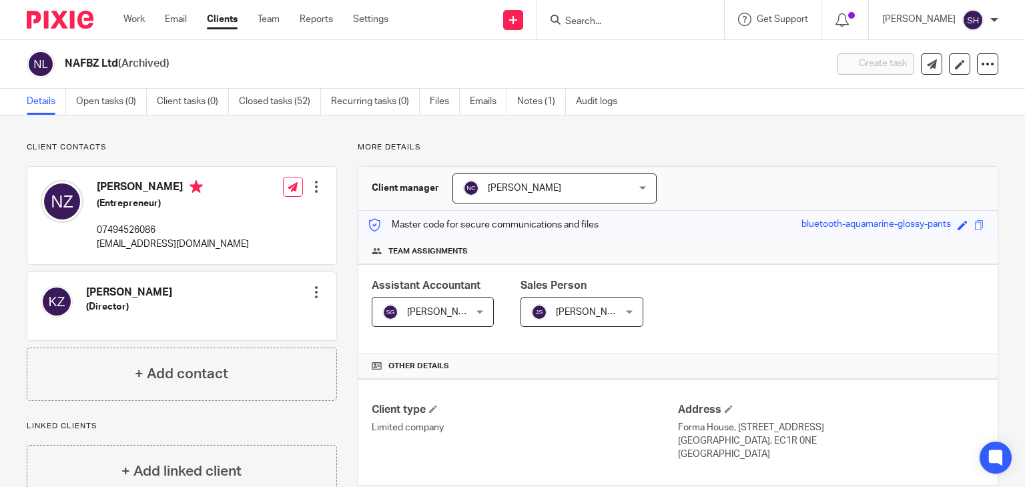
click at [586, 19] on input "Search" at bounding box center [624, 22] width 120 height 12
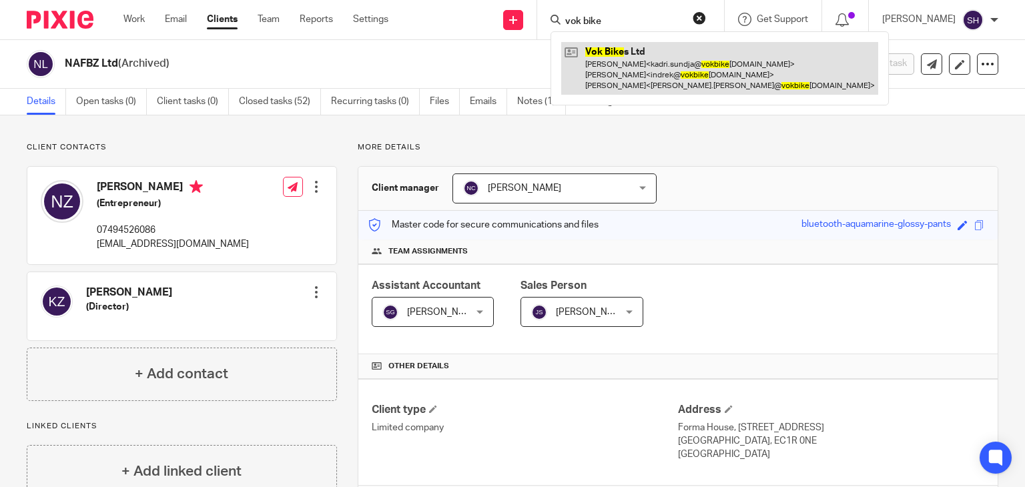
type input "vok bike"
click at [650, 53] on link at bounding box center [719, 68] width 317 height 53
